Goal: Task Accomplishment & Management: Manage account settings

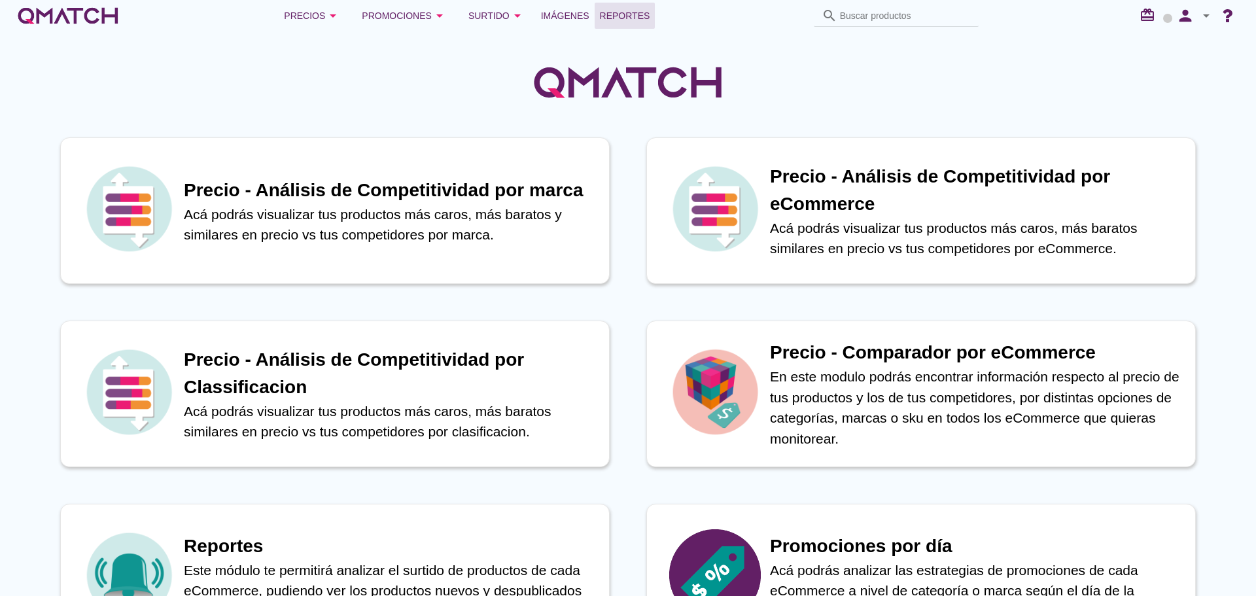
click at [629, 22] on span "Reportes" at bounding box center [625, 16] width 50 height 16
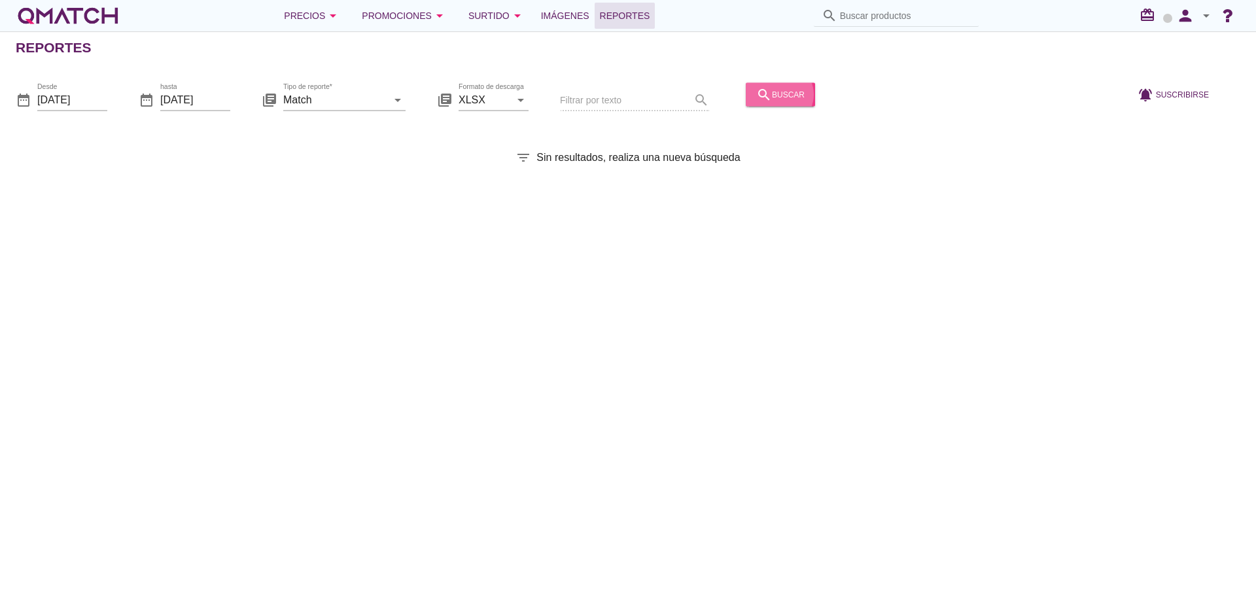
click at [767, 101] on div "search buscar" at bounding box center [780, 94] width 48 height 16
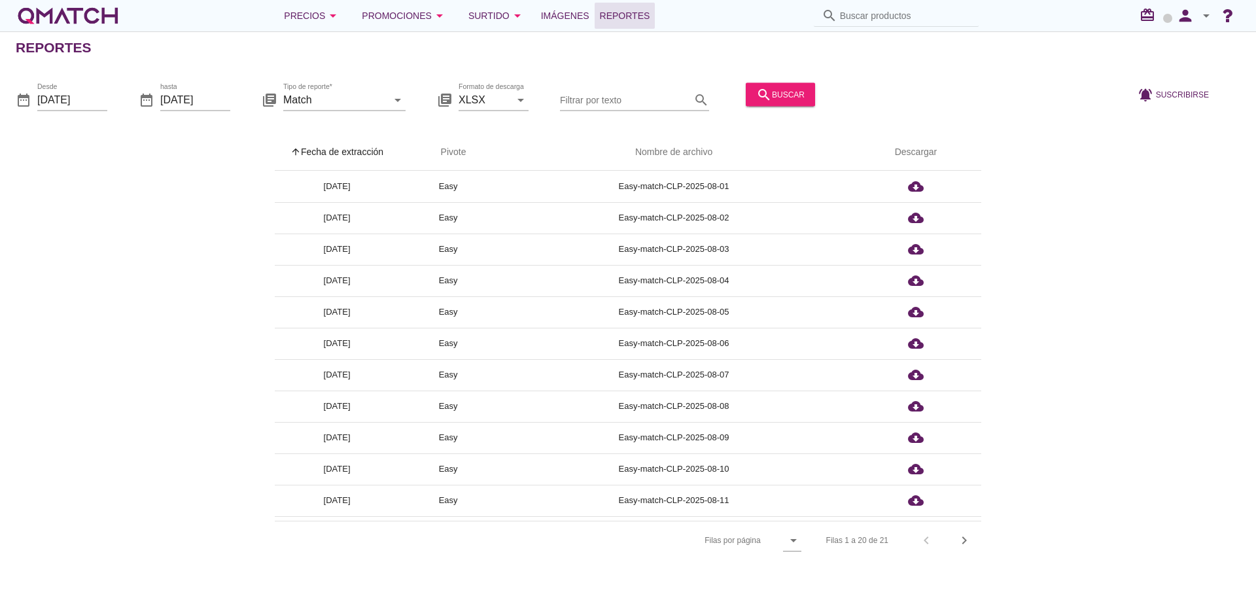
click at [317, 143] on th "arrow_upward Fecha de extracción" at bounding box center [337, 152] width 124 height 37
click at [315, 12] on div "Precios arrow_drop_down" at bounding box center [312, 16] width 57 height 16
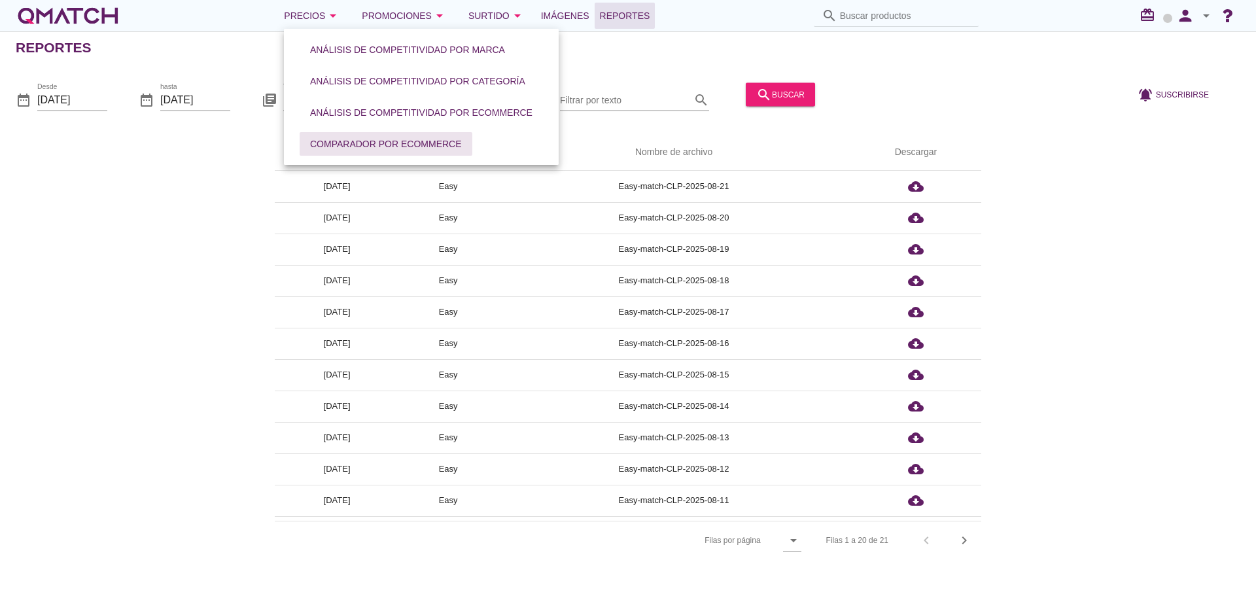
click at [387, 148] on div "Comparador por eCommerce" at bounding box center [386, 144] width 152 height 14
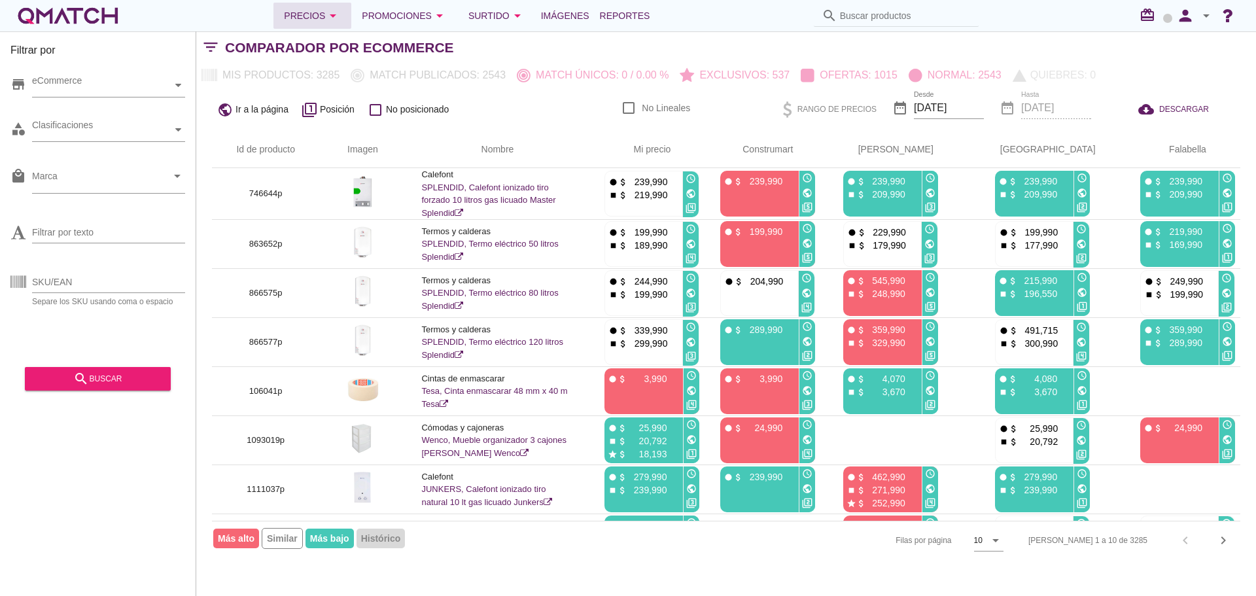
click at [314, 14] on div "Precios arrow_drop_down" at bounding box center [312, 16] width 57 height 16
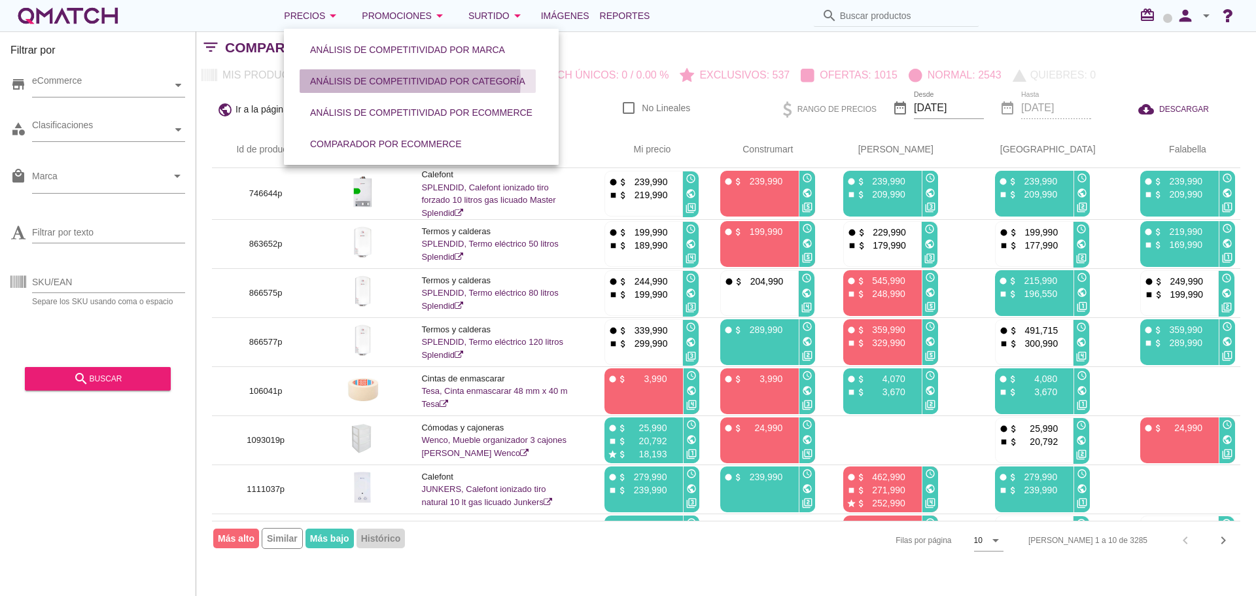
click at [346, 88] on div "Análisis de competitividad por categoría" at bounding box center [417, 82] width 215 height 14
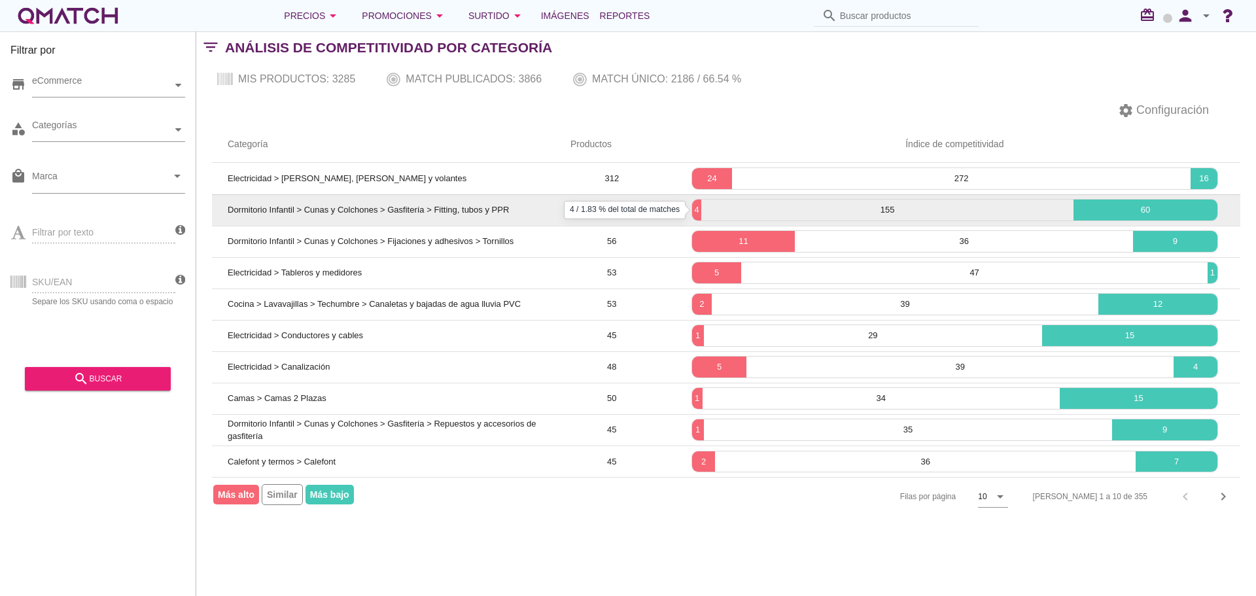
click at [697, 212] on p "4" at bounding box center [697, 209] width 10 height 13
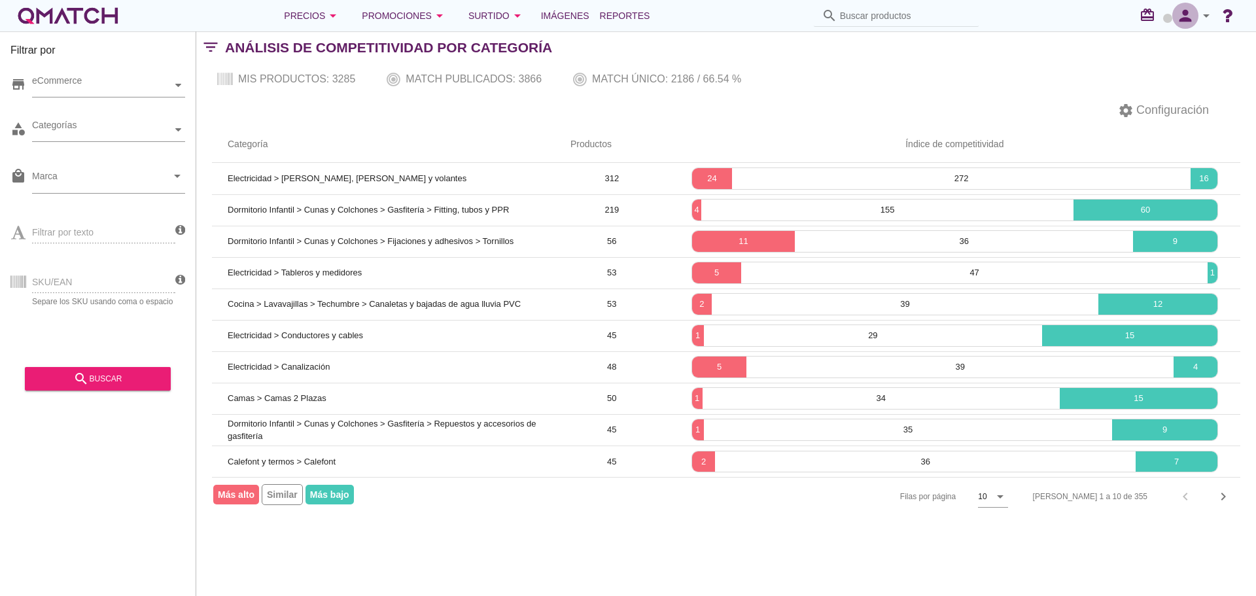
click at [1180, 16] on icon "person" at bounding box center [1185, 16] width 26 height 18
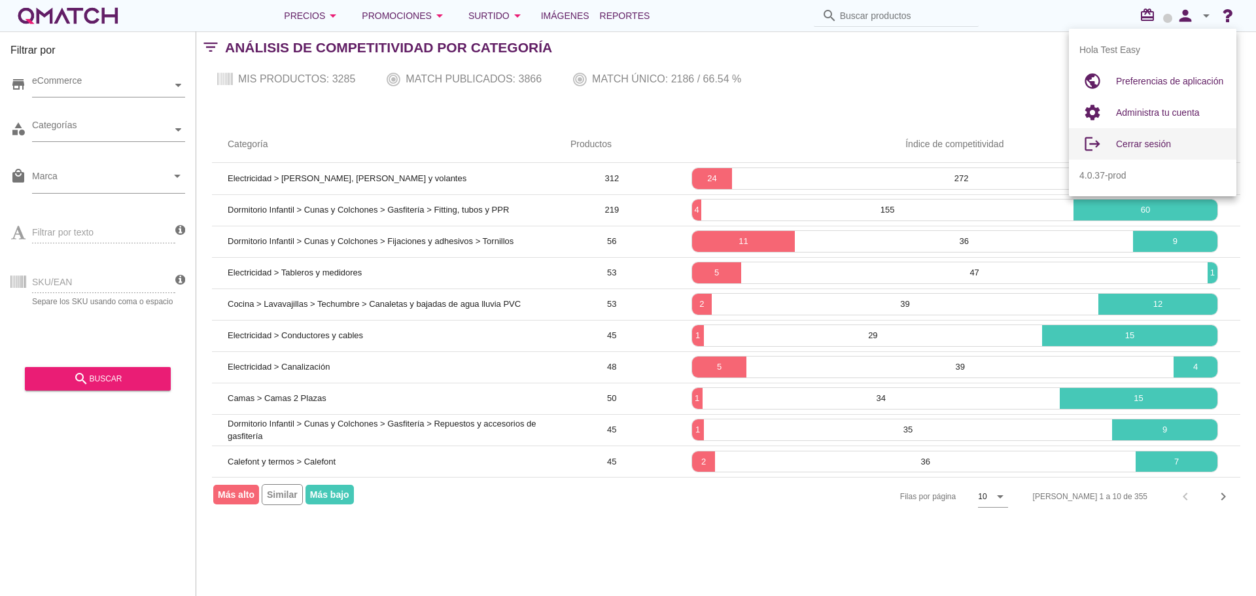
click at [1166, 142] on span "Cerrar sesión" at bounding box center [1143, 144] width 55 height 10
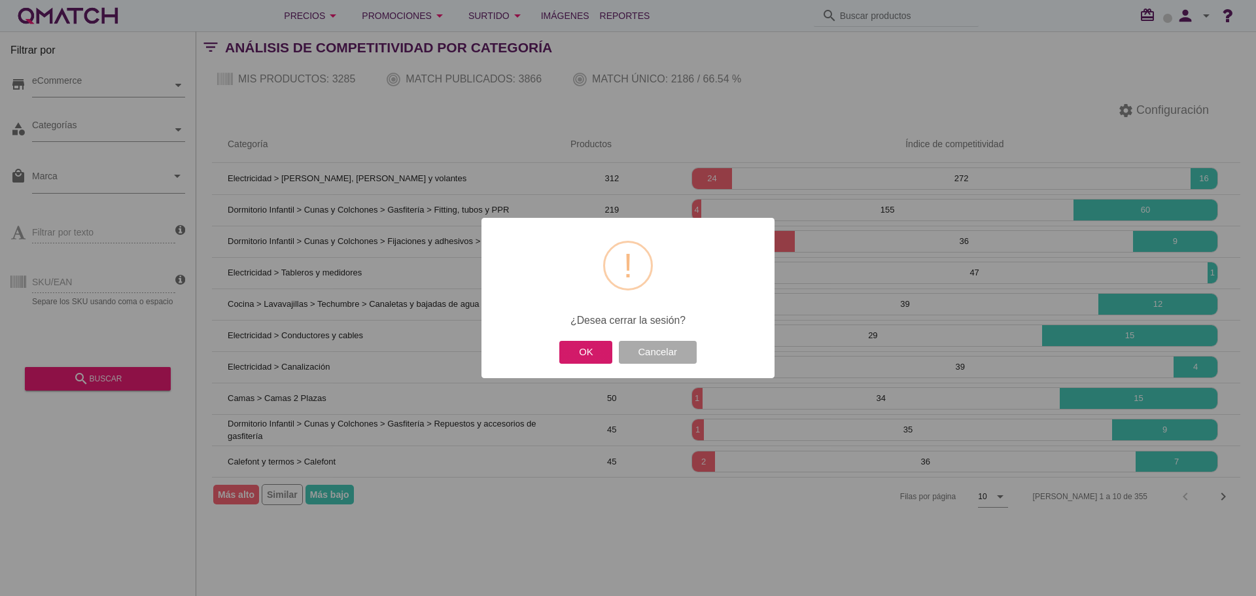
click at [582, 353] on button "OK" at bounding box center [585, 352] width 53 height 23
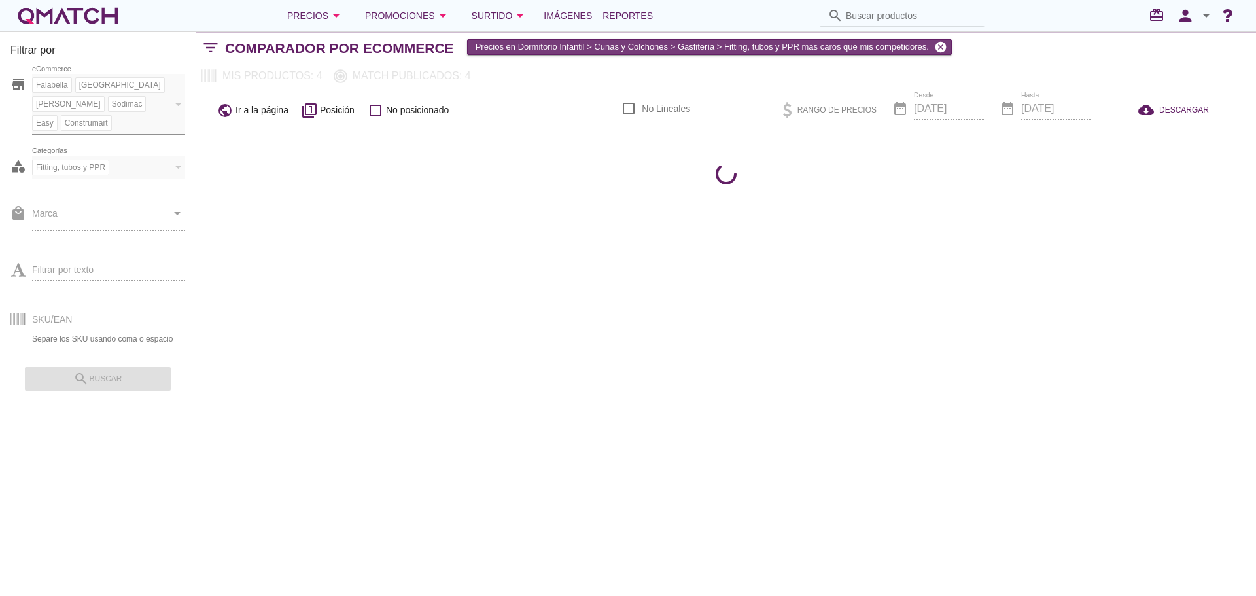
click at [934, 48] on icon "cancel" at bounding box center [940, 47] width 13 height 13
checkbox input "false"
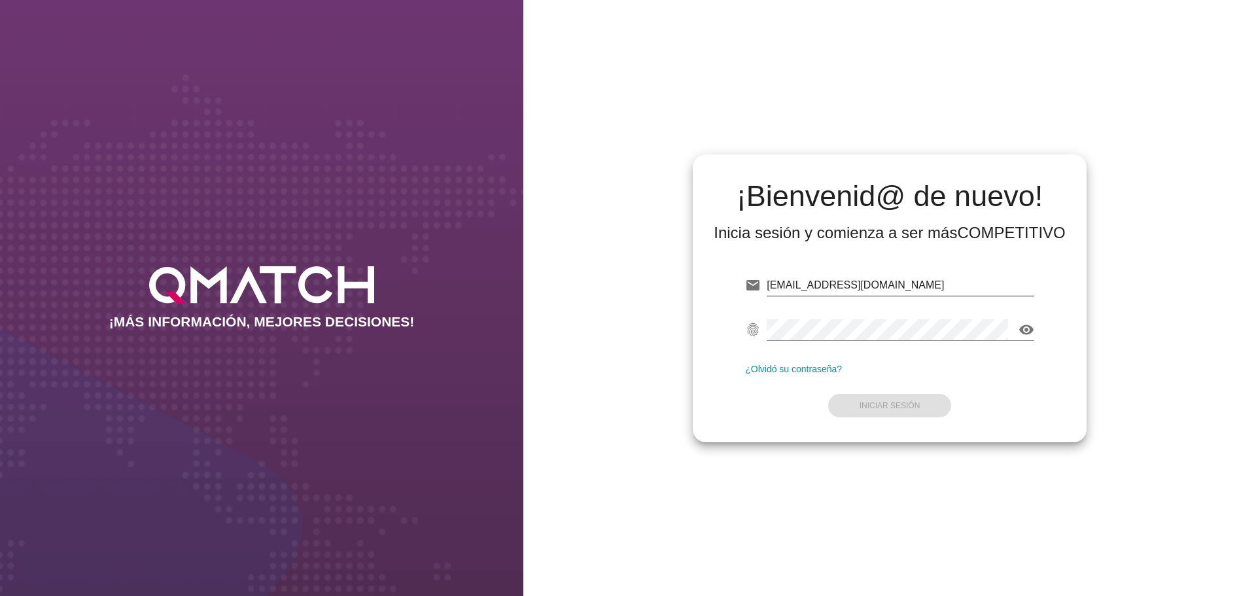
click at [903, 285] on input "test@test.easy.cl" at bounding box center [901, 285] width 268 height 21
type input "test@test.starken.cl"
click at [903, 406] on strong "Iniciar Sesión" at bounding box center [889, 405] width 61 height 9
